Goal: Transaction & Acquisition: Purchase product/service

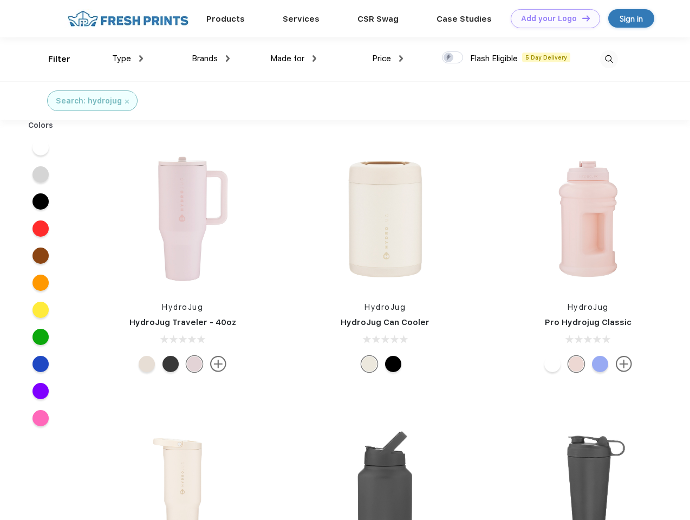
click at [551, 18] on link "Add your Logo Design Tool" at bounding box center [554, 18] width 89 height 19
click at [0, 0] on div "Design Tool" at bounding box center [0, 0] width 0 height 0
click at [581, 18] on link "Add your Logo Design Tool" at bounding box center [554, 18] width 89 height 19
click at [52, 59] on div "Filter" at bounding box center [59, 59] width 22 height 12
click at [128, 58] on span "Type" at bounding box center [121, 59] width 19 height 10
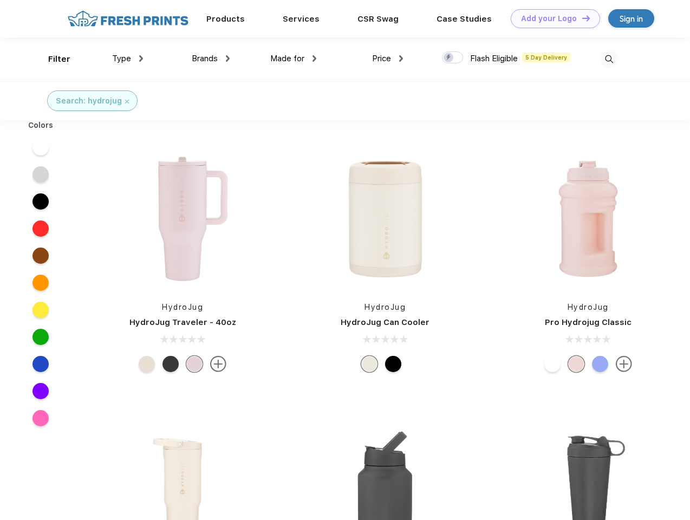
click at [211, 58] on span "Brands" at bounding box center [205, 59] width 26 height 10
click at [293, 58] on span "Made for" at bounding box center [287, 59] width 34 height 10
click at [388, 58] on span "Price" at bounding box center [381, 59] width 19 height 10
click at [453, 58] on div at bounding box center [452, 57] width 21 height 12
click at [449, 58] on input "checkbox" at bounding box center [445, 54] width 7 height 7
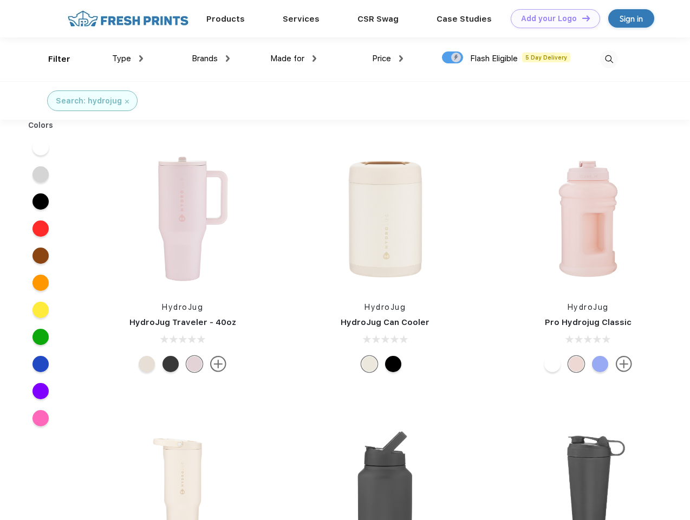
click at [608, 59] on img at bounding box center [609, 59] width 18 height 18
